Goal: Navigation & Orientation: Find specific page/section

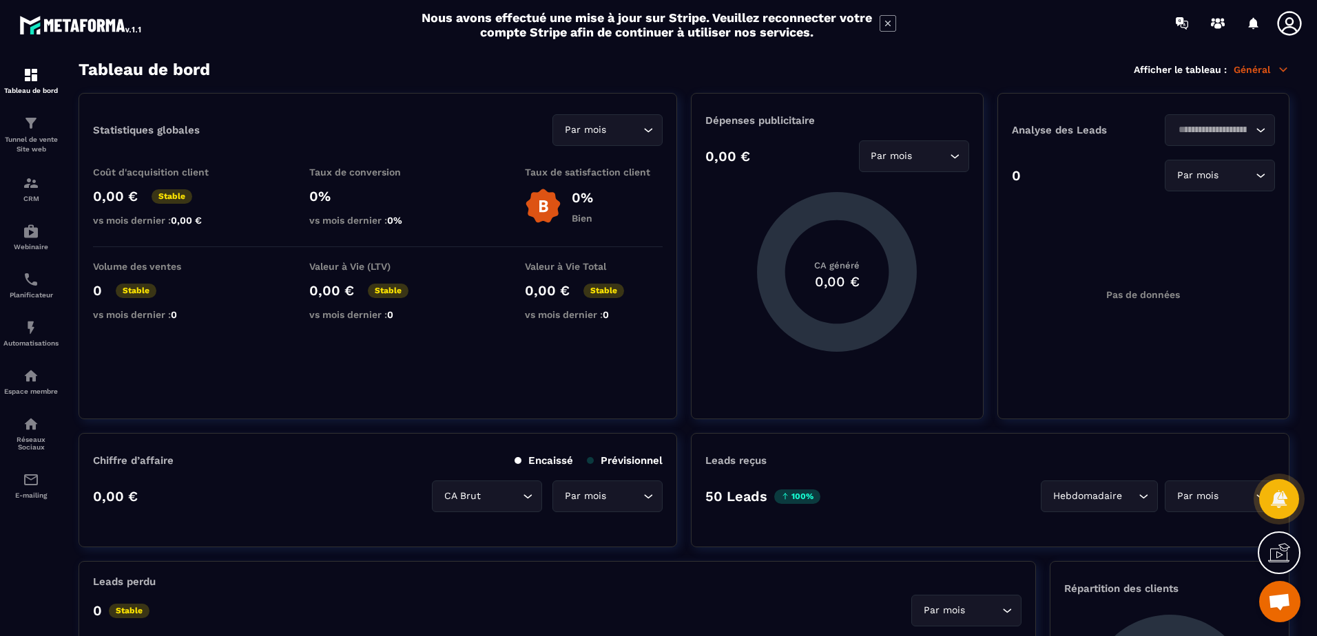
click at [1294, 25] on icon at bounding box center [1290, 24] width 28 height 28
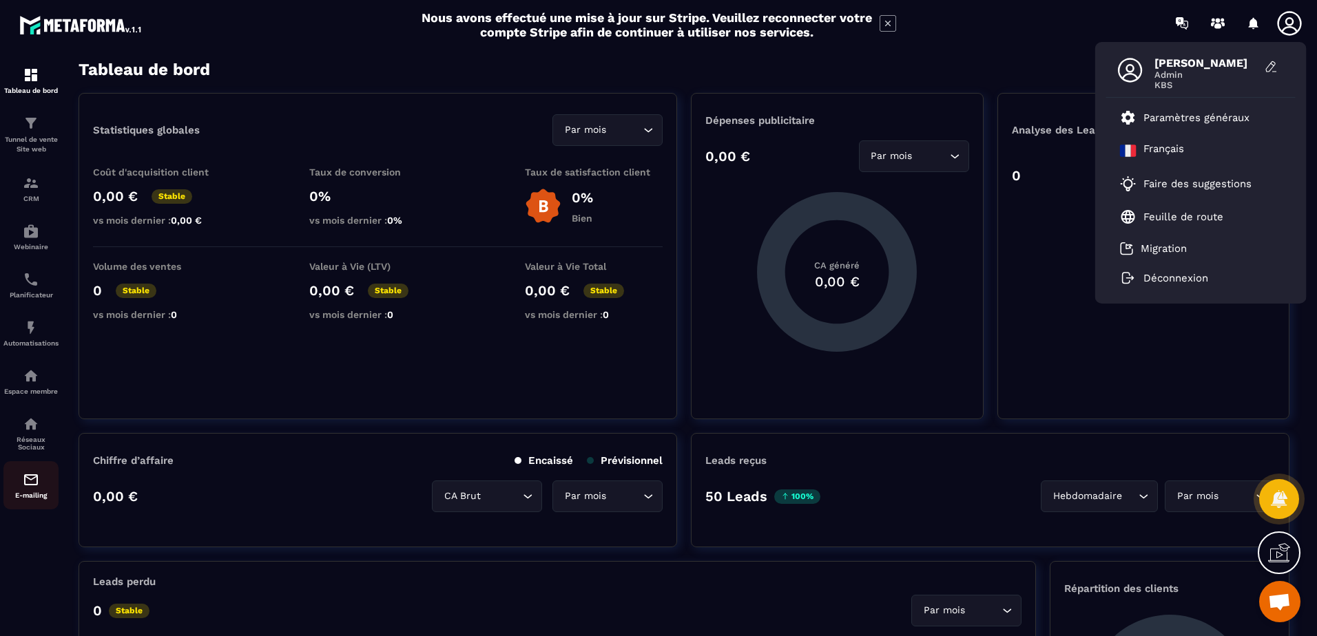
click at [30, 494] on p "E-mailing" at bounding box center [30, 496] width 55 height 8
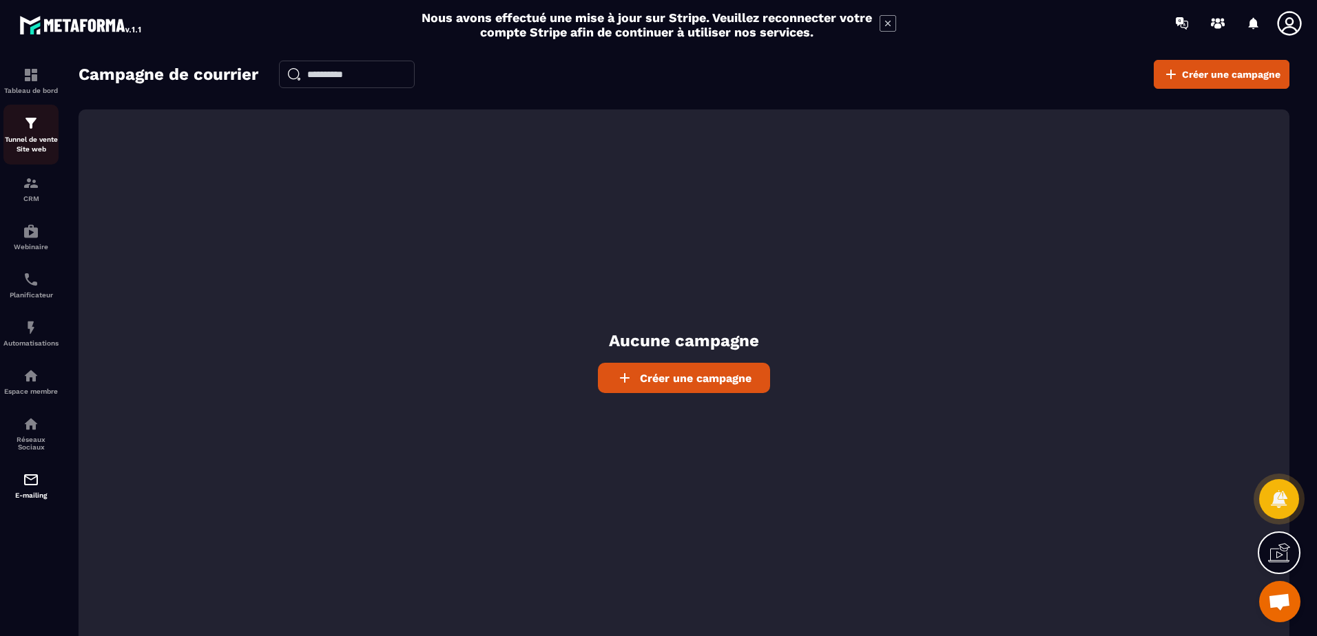
click at [30, 129] on img at bounding box center [31, 123] width 17 height 17
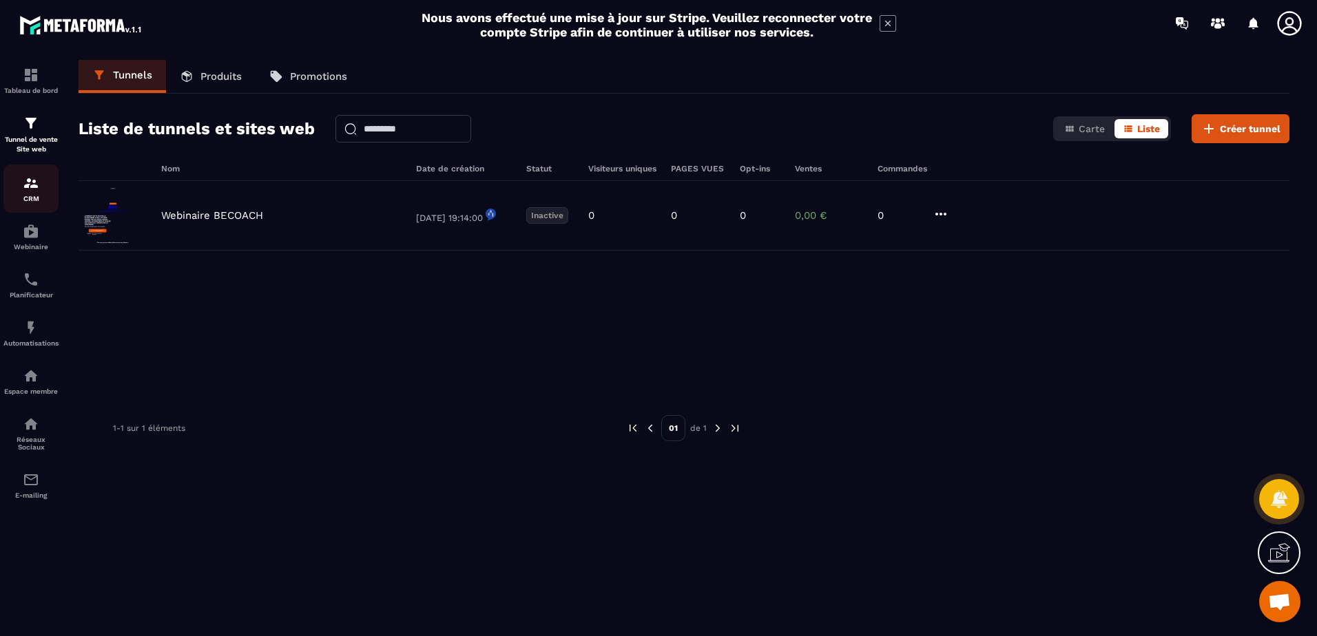
click at [24, 185] on img at bounding box center [31, 183] width 17 height 17
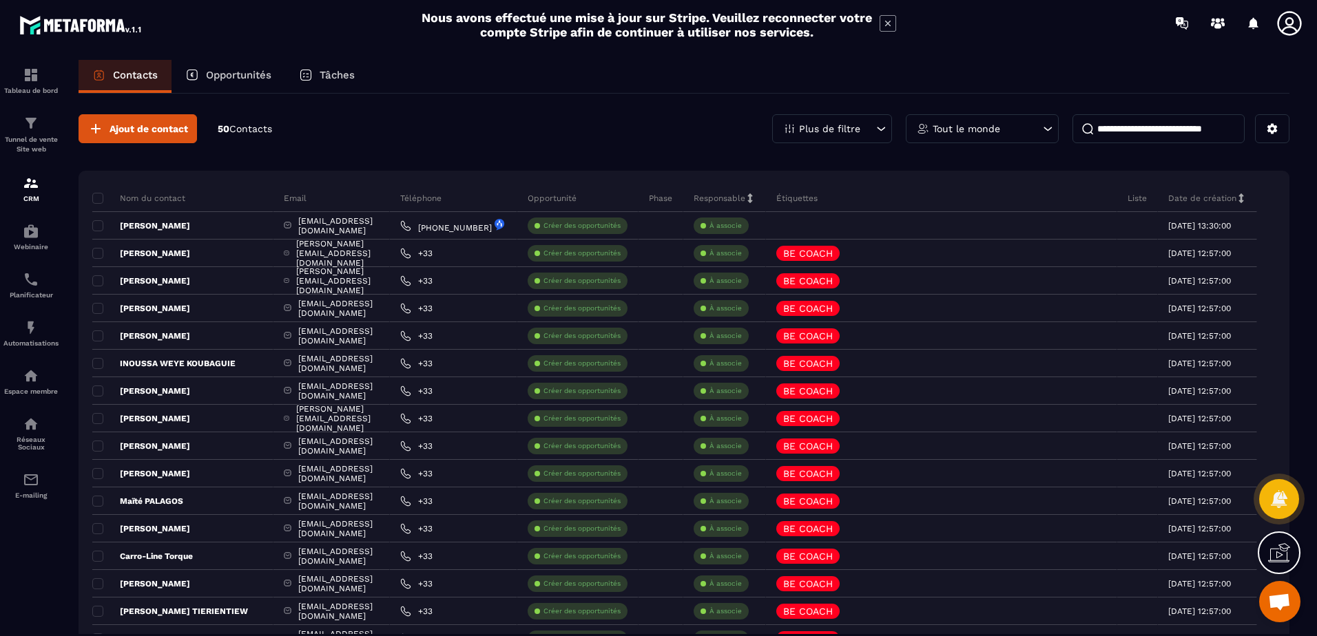
click at [211, 70] on p "Opportunités" at bounding box center [238, 75] width 65 height 12
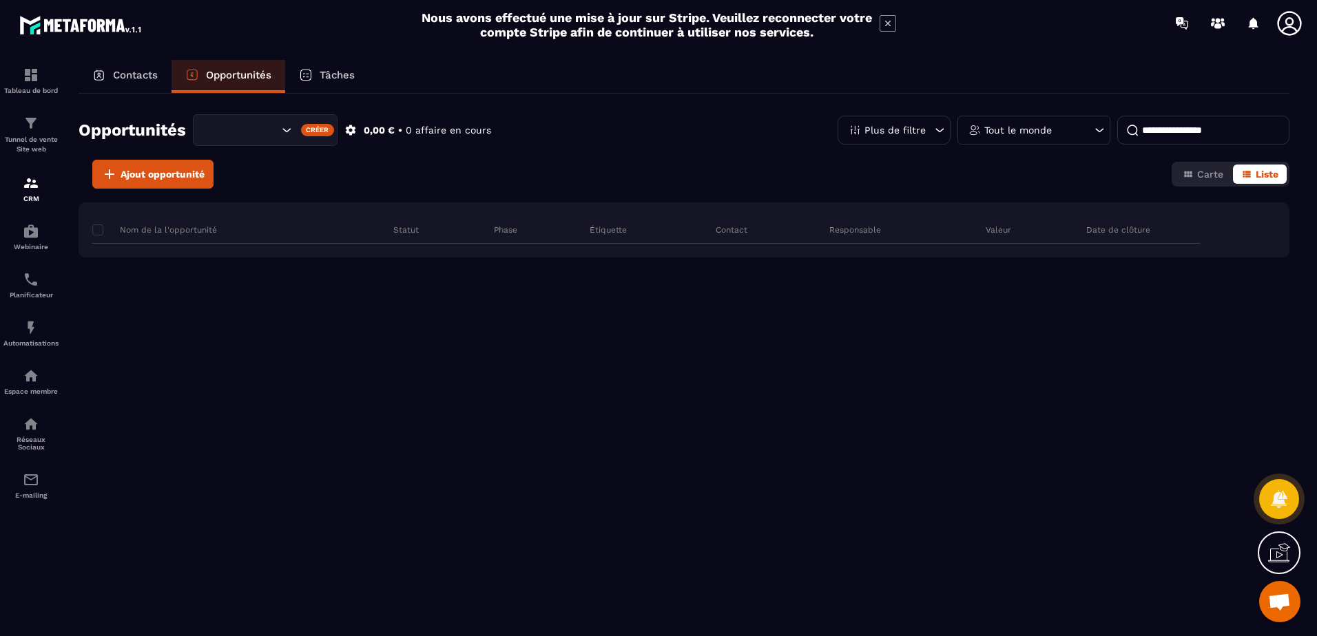
click at [342, 70] on p "Tâches" at bounding box center [337, 75] width 35 height 12
